Goal: Task Accomplishment & Management: Use online tool/utility

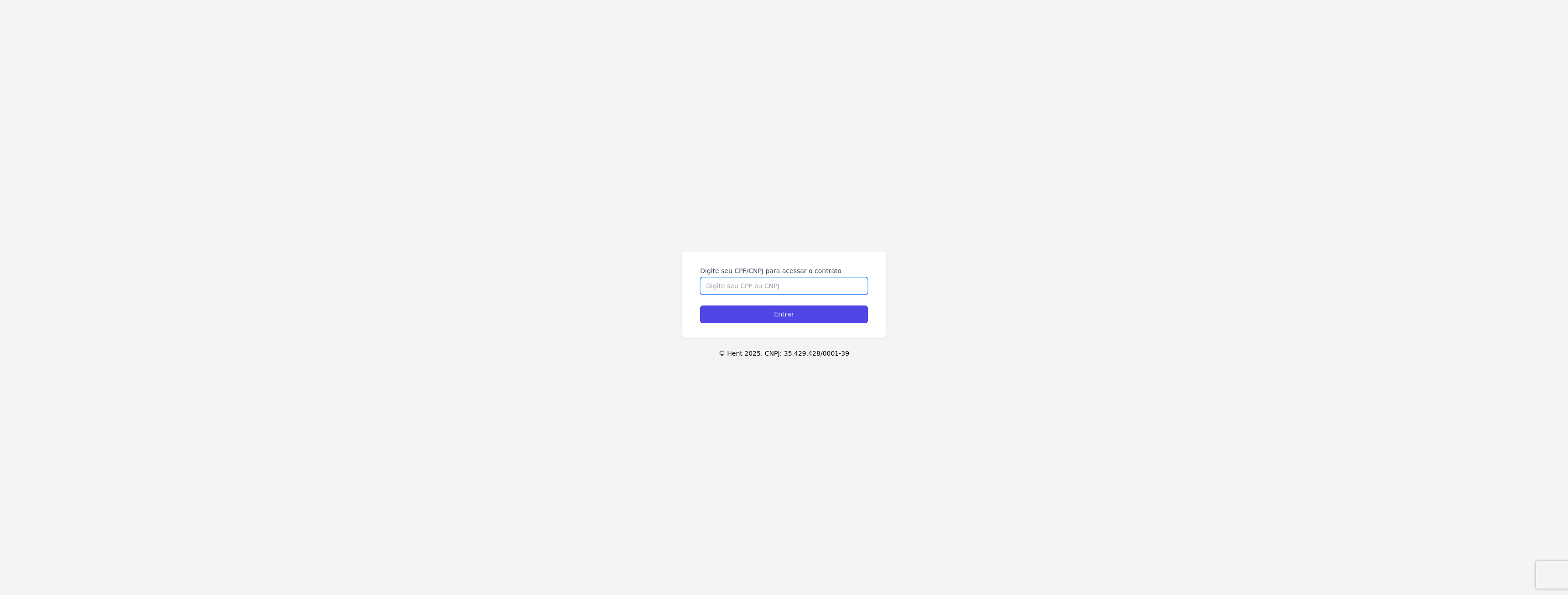
click at [729, 285] on input "Digite seu CPF/CNPJ para acessar o contrato" at bounding box center [784, 286] width 168 height 17
type input "38173172803"
click at [700, 306] on input "Entrar" at bounding box center [784, 314] width 168 height 18
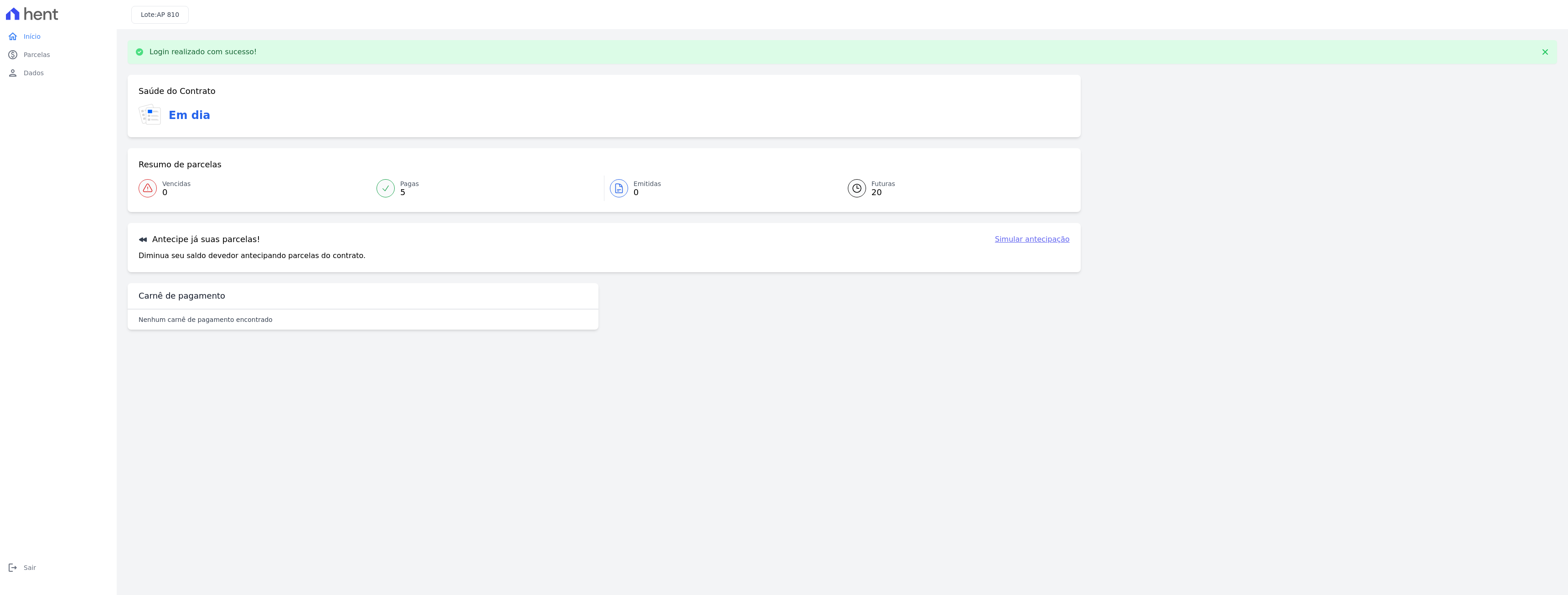
click at [1007, 241] on link "Simular antecipação" at bounding box center [1032, 239] width 75 height 11
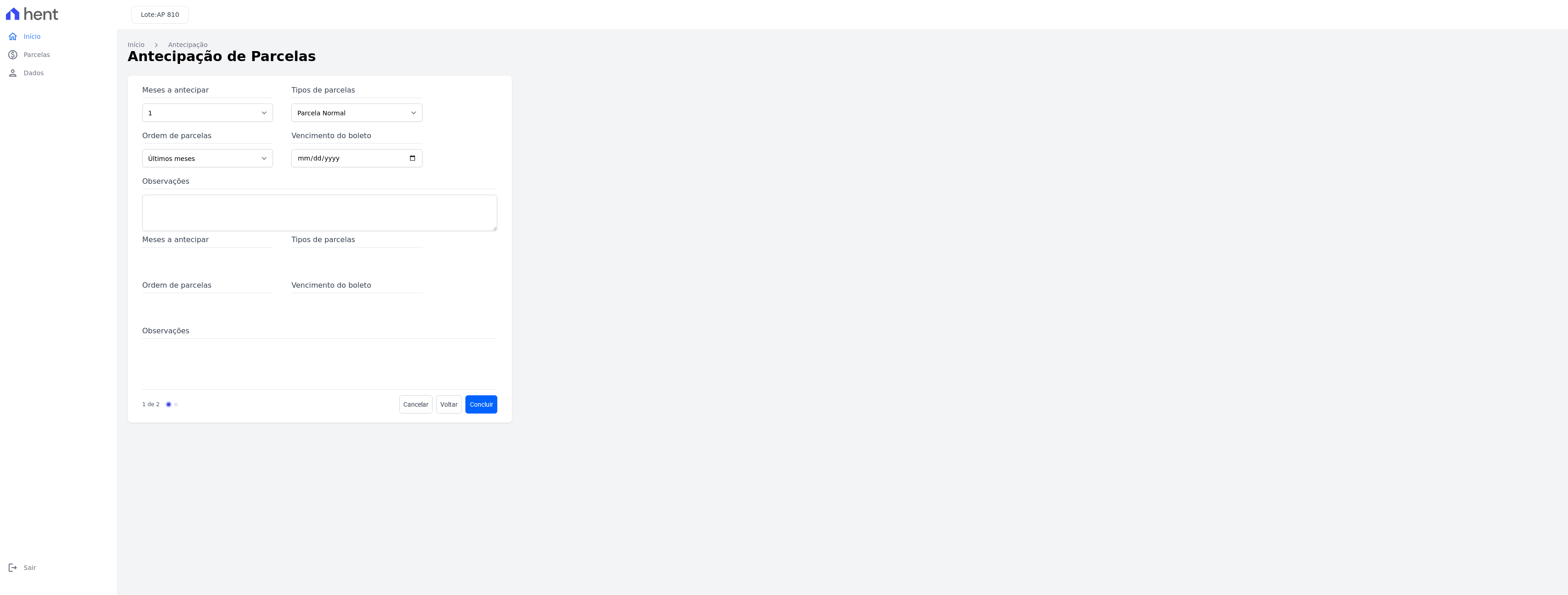
click at [200, 262] on div "Meses a antecipar" at bounding box center [208, 253] width 131 height 37
click at [221, 217] on textarea "Observações" at bounding box center [320, 213] width 355 height 37
click at [337, 249] on div "Tipos de parcelas" at bounding box center [357, 253] width 131 height 37
click at [324, 293] on span "Vencimento do boleto" at bounding box center [357, 287] width 131 height 13
click at [184, 368] on span at bounding box center [320, 359] width 355 height 37
